Goal: Navigation & Orientation: Find specific page/section

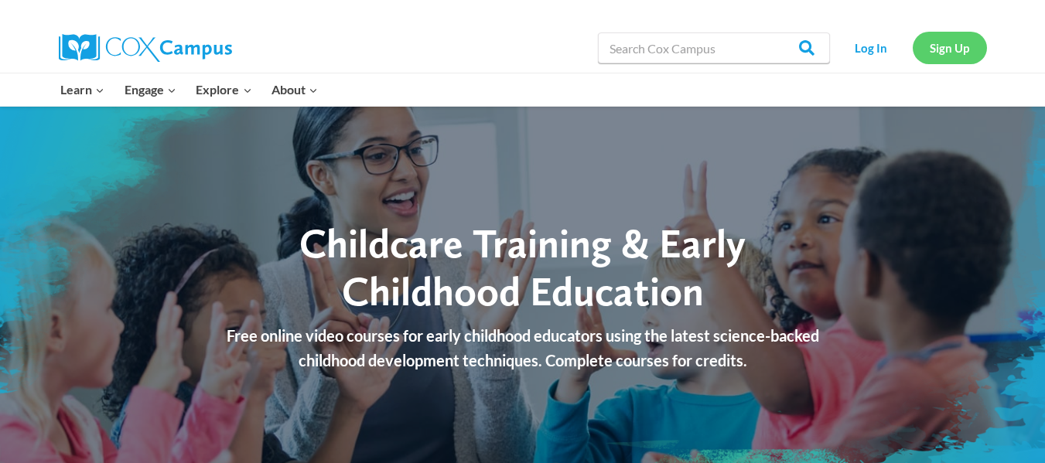
click at [921, 43] on link "Sign Up" at bounding box center [950, 48] width 74 height 32
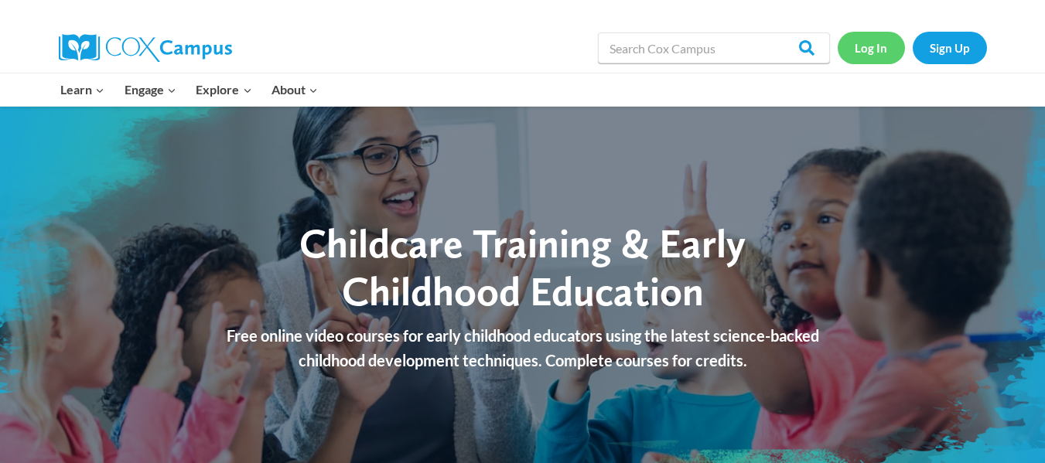
click at [873, 46] on link "Log In" at bounding box center [871, 48] width 67 height 32
